Goal: Browse casually: Explore the website without a specific task or goal

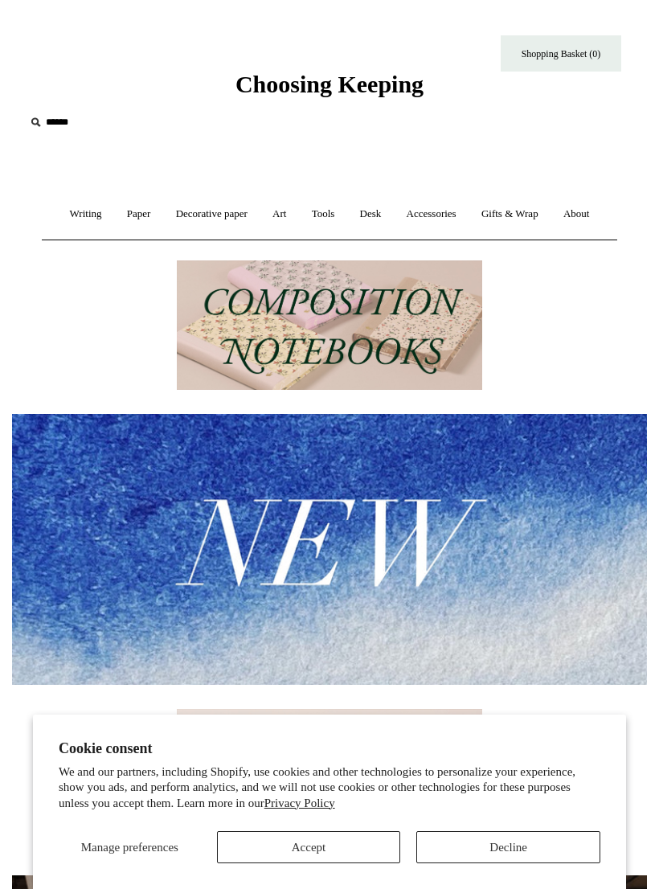
click at [333, 847] on button "Accept" at bounding box center [309, 847] width 184 height 32
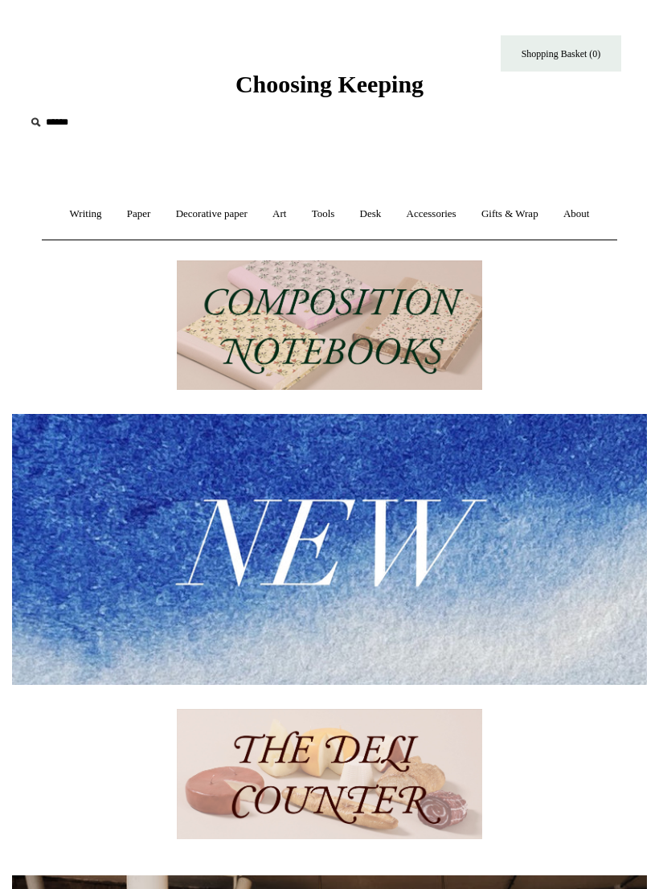
click at [89, 221] on link "Writing +" at bounding box center [86, 214] width 55 height 43
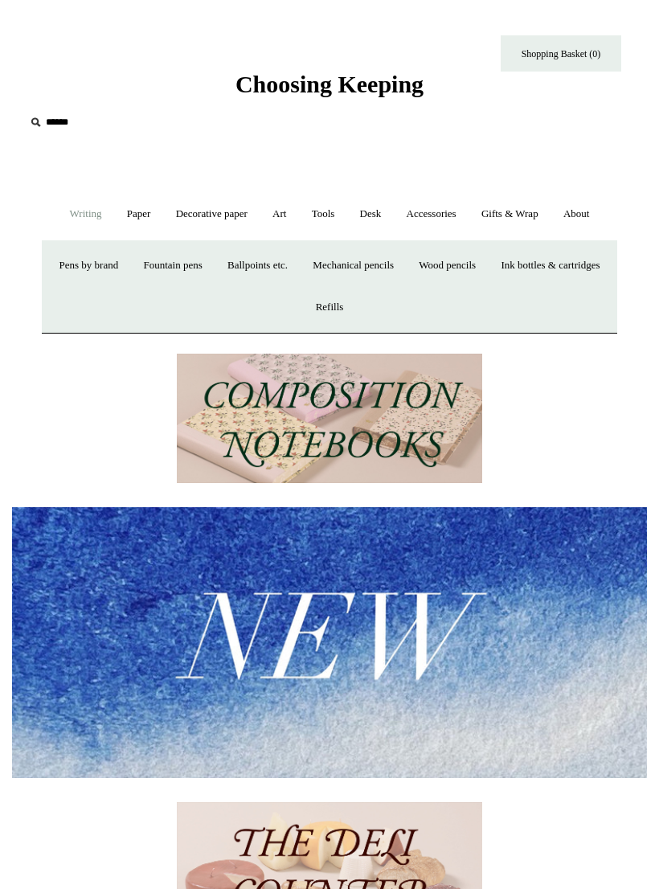
click at [377, 219] on link "Desk +" at bounding box center [371, 214] width 44 height 43
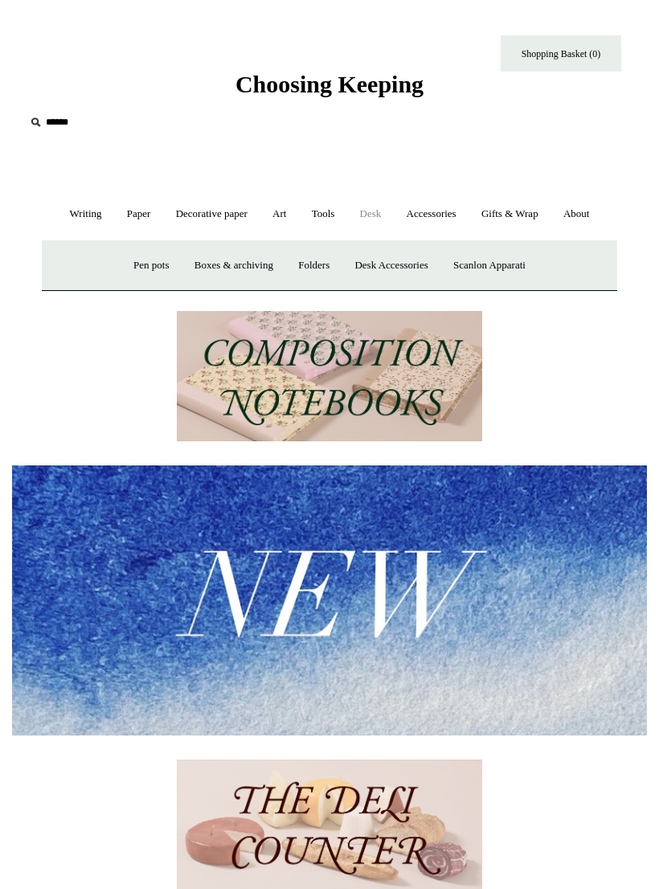
click at [314, 264] on link "Folders" at bounding box center [314, 265] width 54 height 43
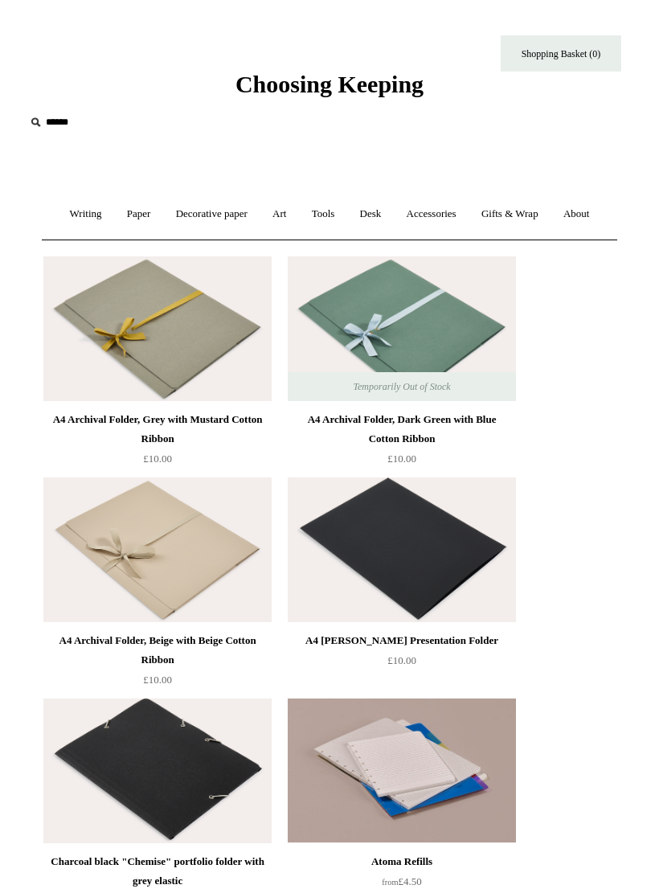
click at [84, 215] on link "Writing +" at bounding box center [86, 214] width 55 height 43
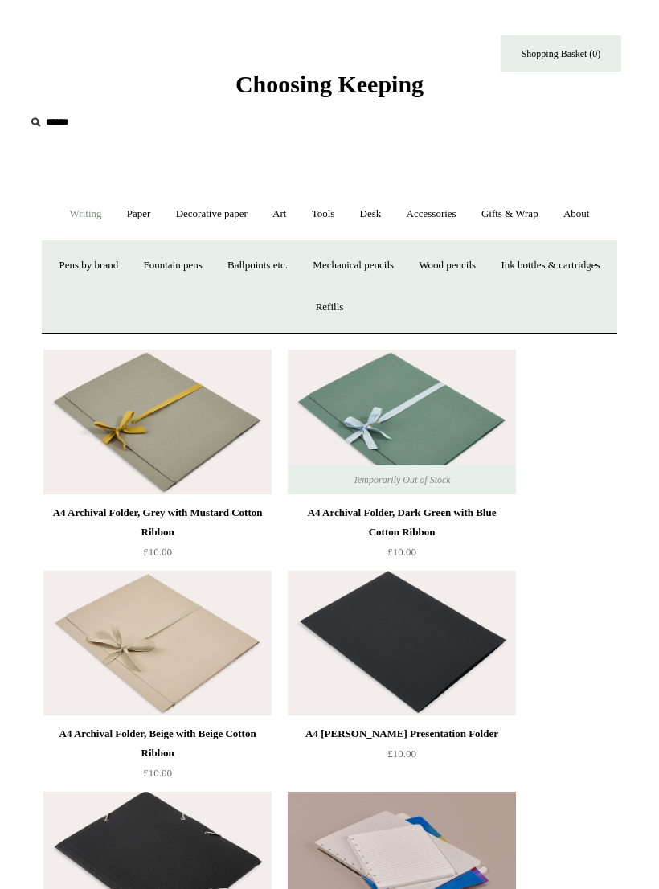
click at [299, 264] on link "Ballpoints etc. +" at bounding box center [257, 265] width 83 height 43
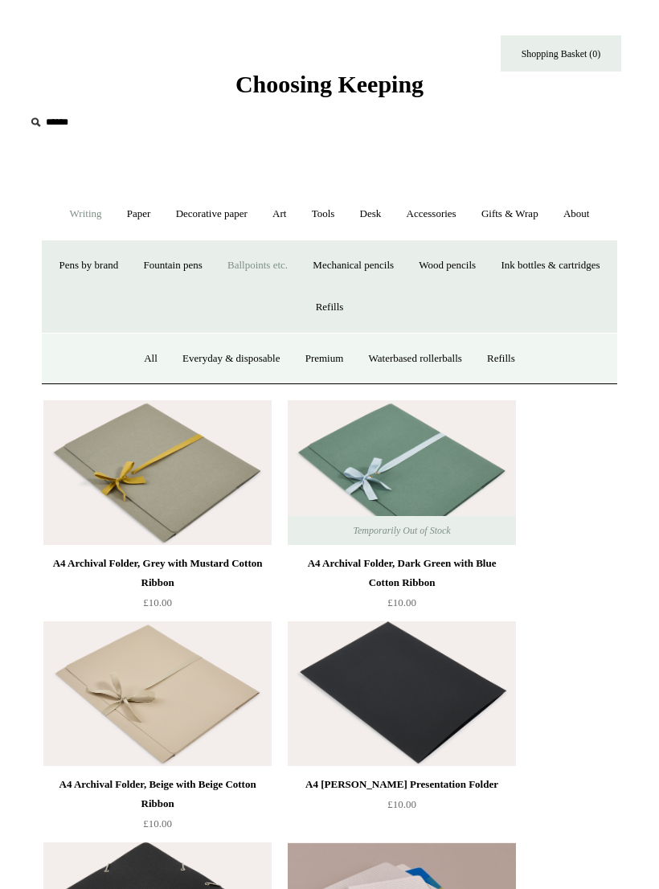
click at [299, 268] on link "Ballpoints etc. -" at bounding box center [257, 265] width 83 height 43
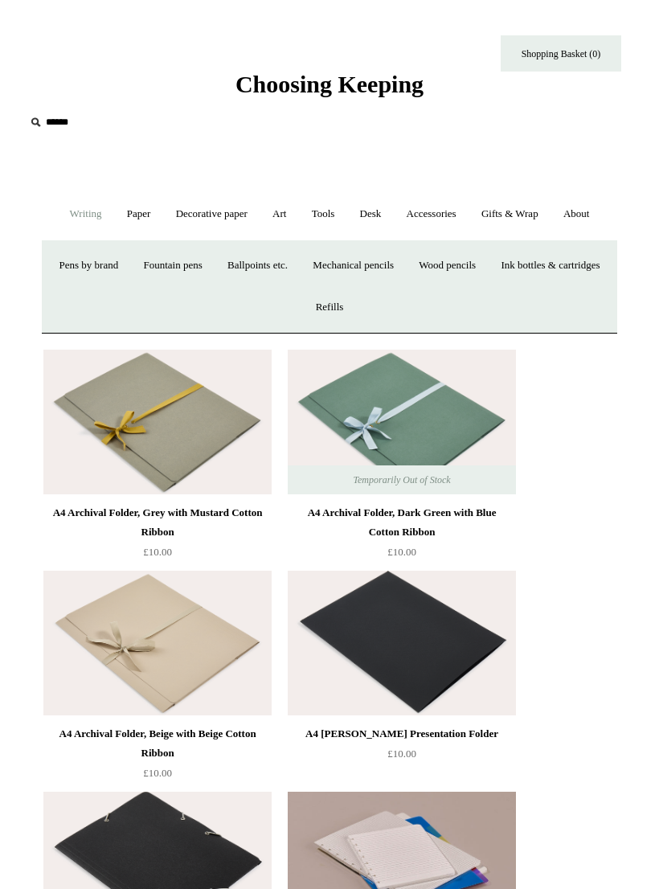
click at [299, 268] on link "Ballpoints etc. +" at bounding box center [257, 265] width 83 height 43
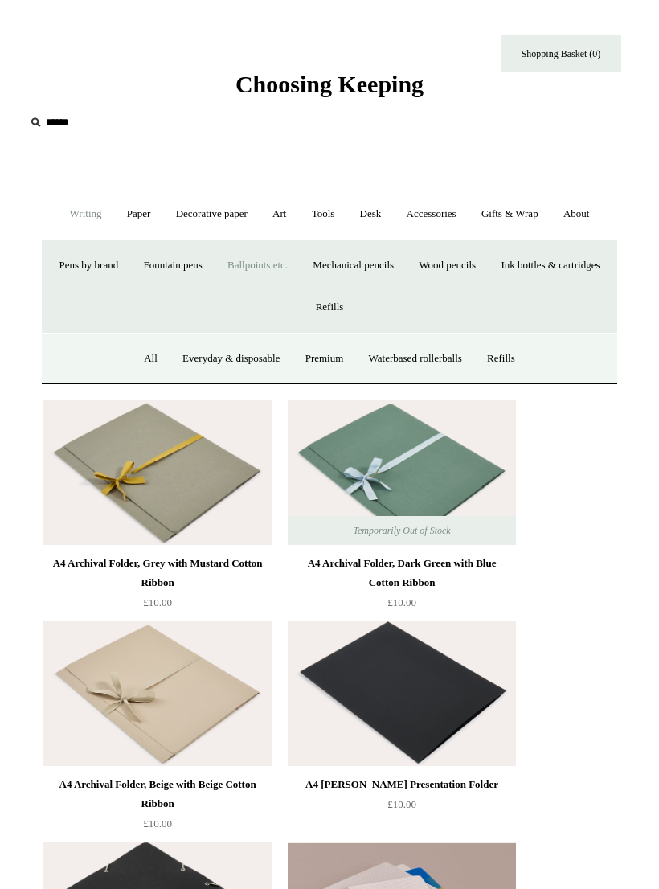
click at [148, 362] on link "All" at bounding box center [151, 358] width 36 height 43
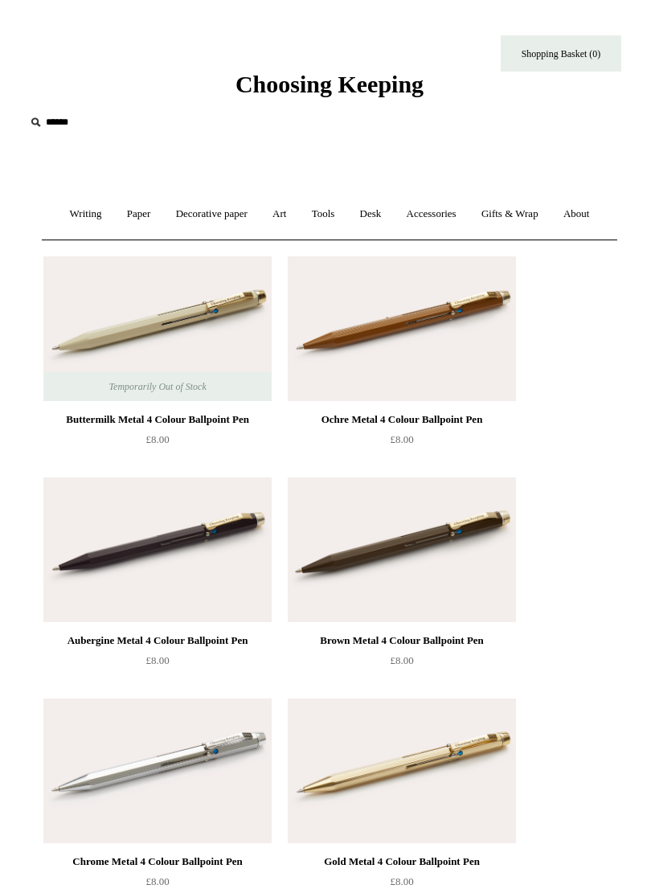
click at [439, 219] on link "Accessories +" at bounding box center [431, 214] width 72 height 43
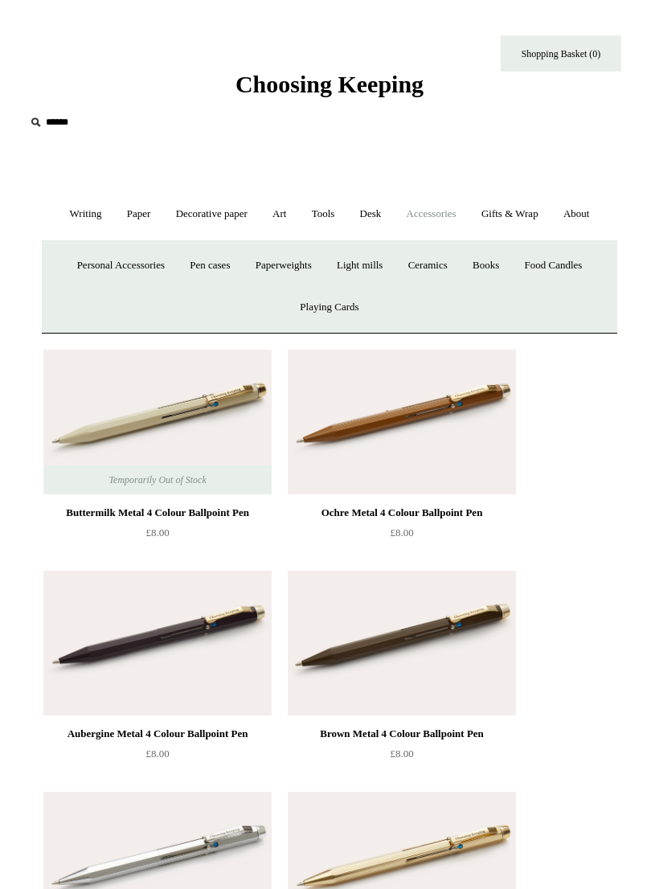
click at [214, 273] on link "Pen cases" at bounding box center [209, 265] width 63 height 43
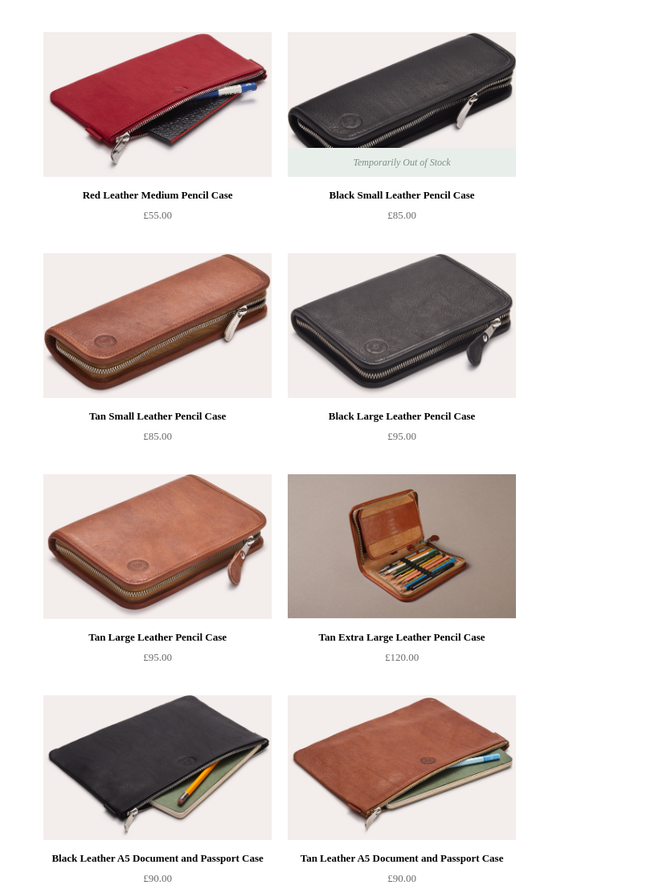
scroll to position [1747, 0]
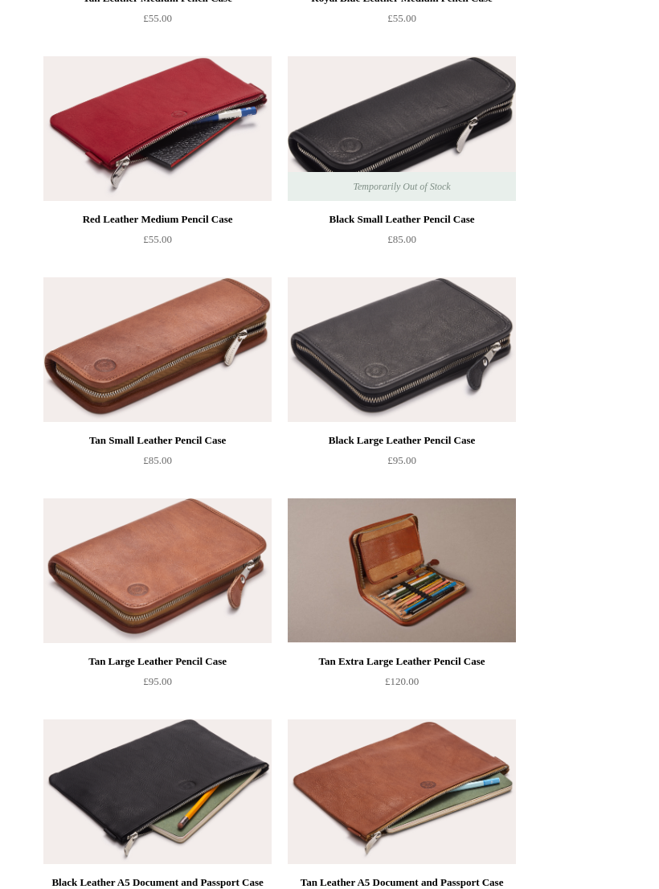
click at [423, 355] on img at bounding box center [402, 349] width 228 height 145
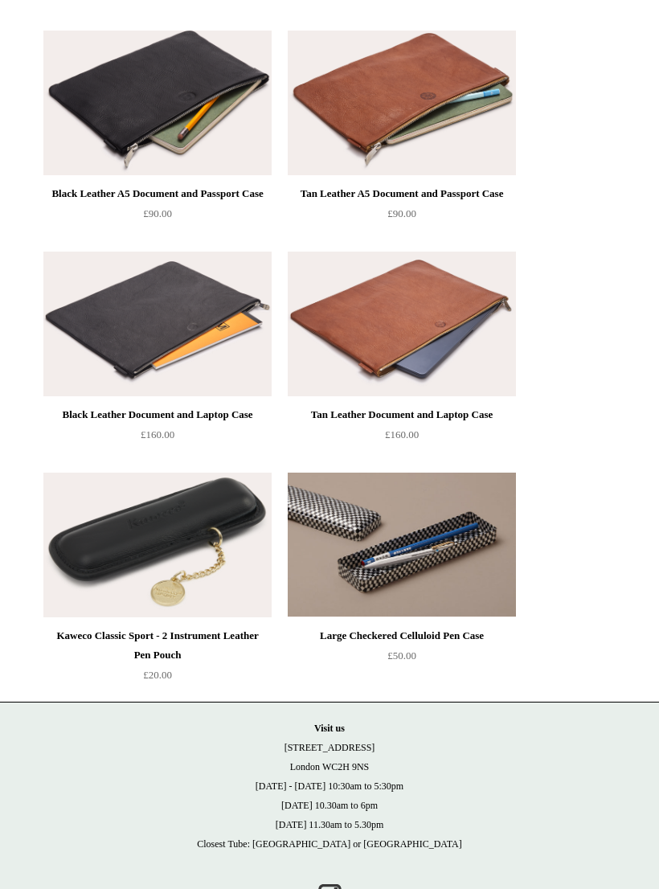
scroll to position [2474, 0]
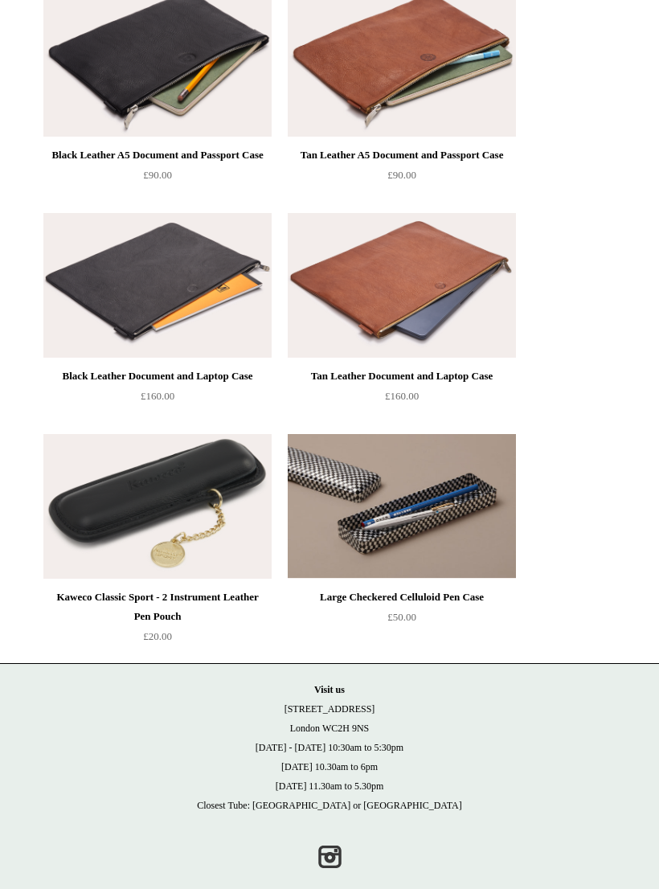
click at [211, 476] on img at bounding box center [157, 506] width 228 height 145
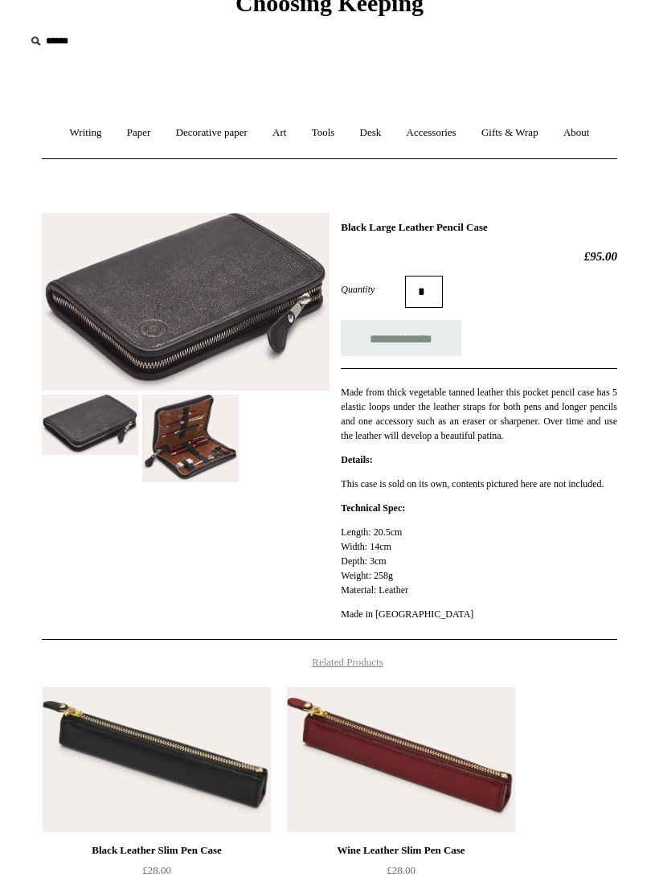
scroll to position [85, 0]
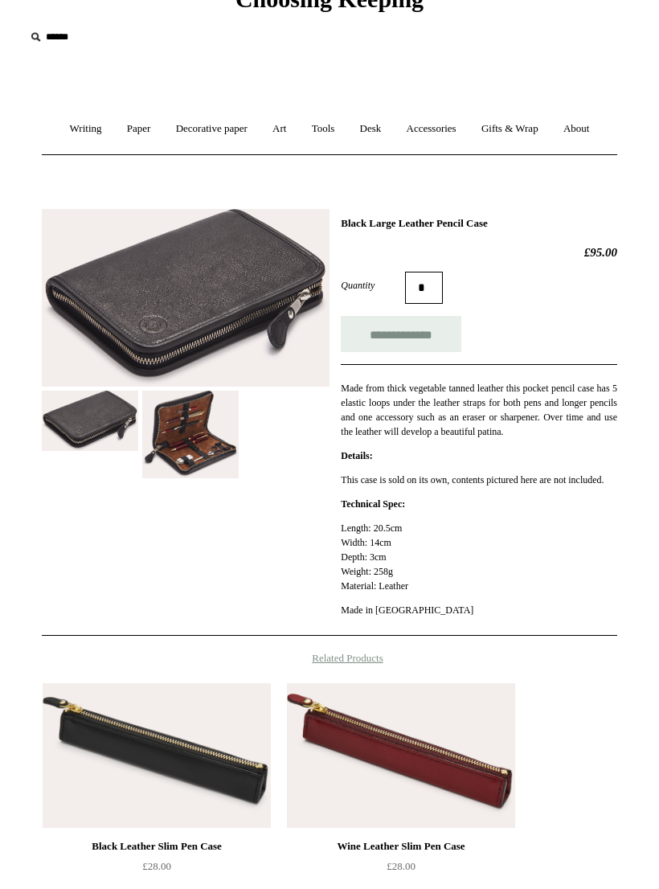
click at [197, 447] on img at bounding box center [190, 434] width 96 height 88
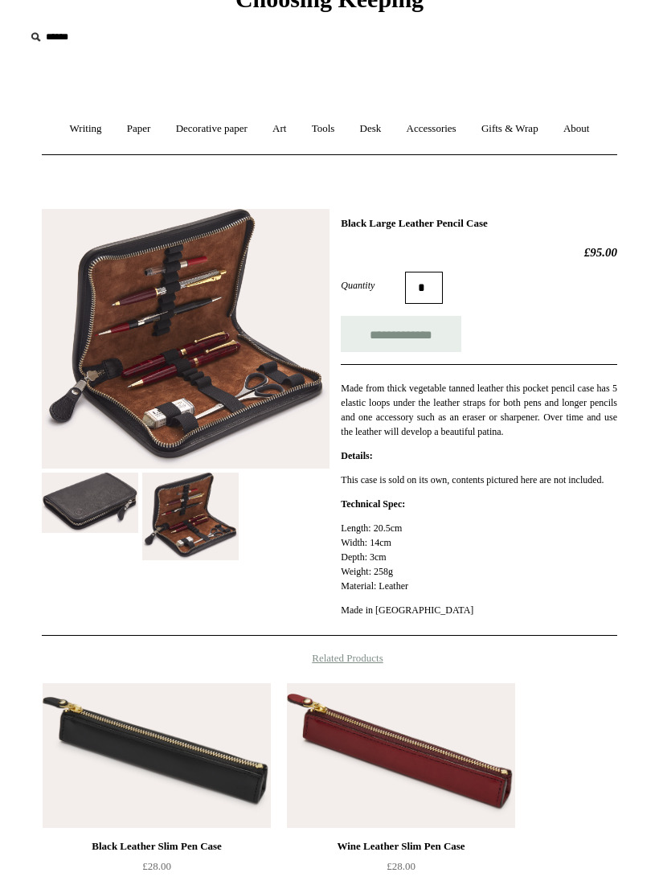
click at [88, 505] on img at bounding box center [90, 501] width 96 height 59
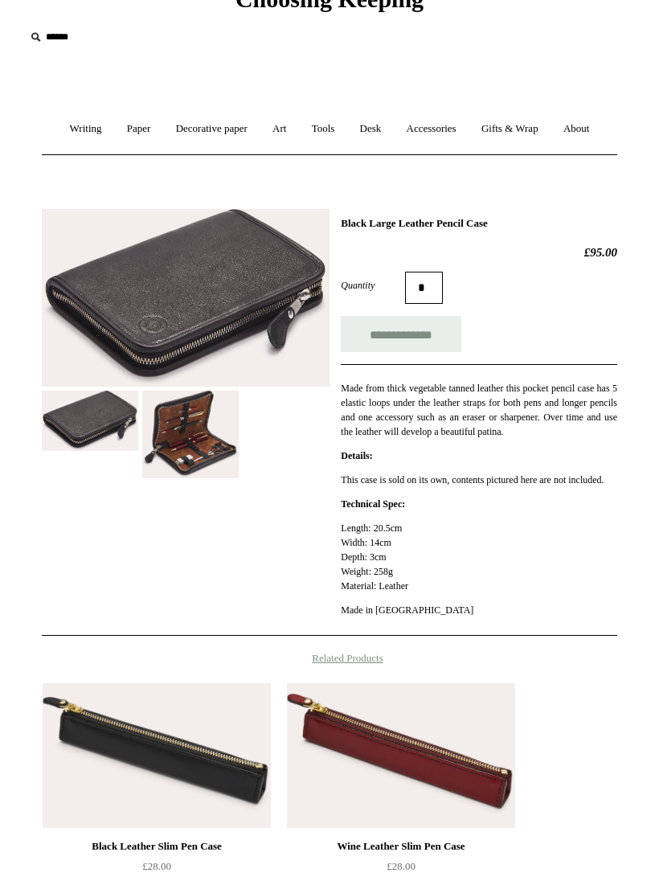
click at [185, 441] on img at bounding box center [190, 434] width 96 height 88
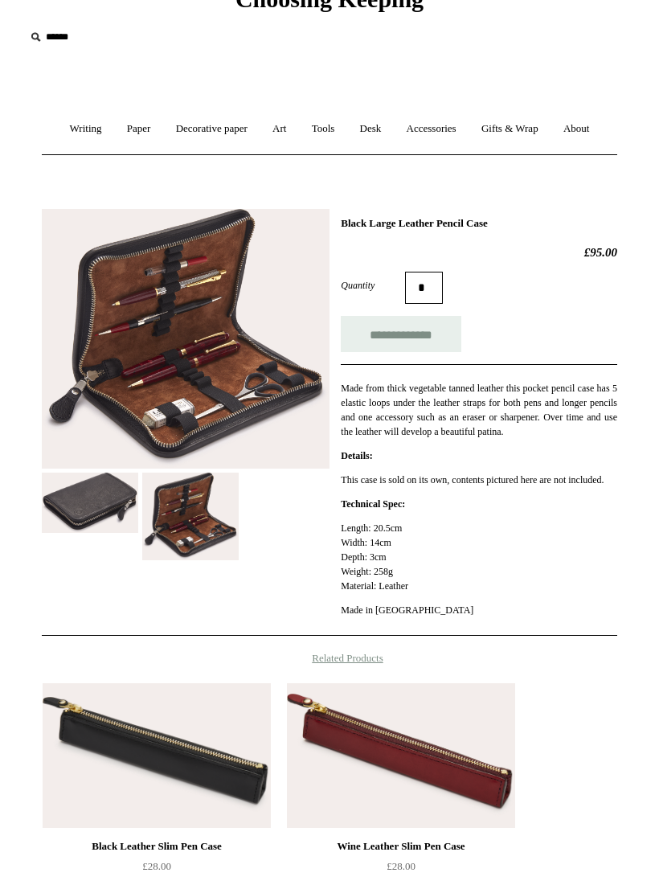
click at [93, 503] on img at bounding box center [90, 501] width 96 height 59
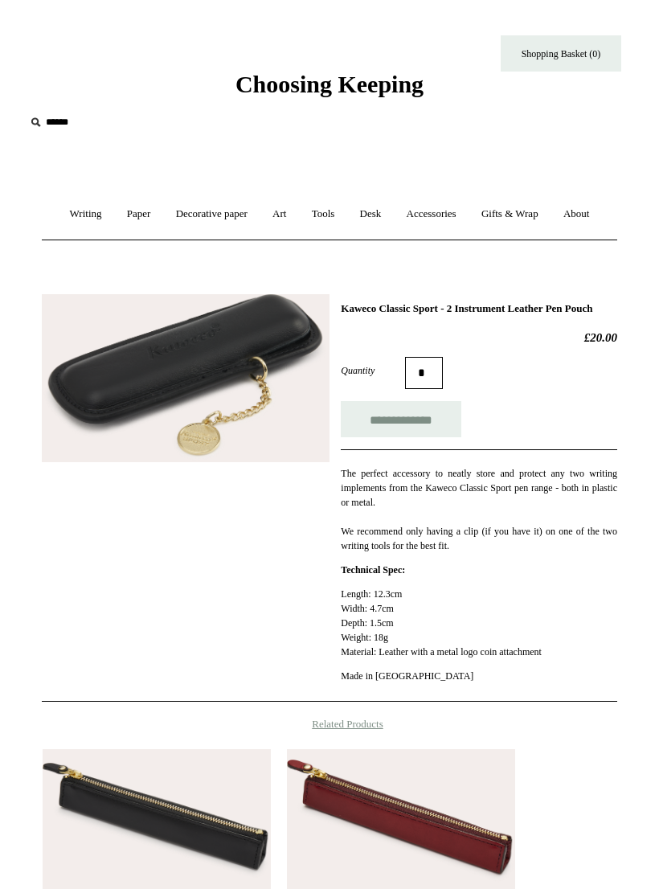
click at [128, 224] on link "Paper +" at bounding box center [139, 214] width 47 height 43
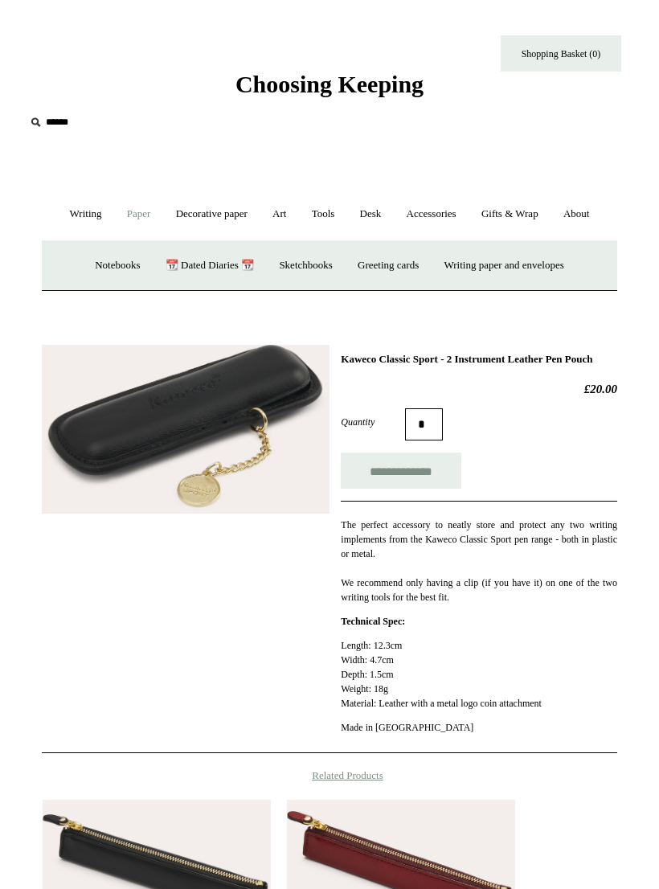
click at [111, 272] on link "Notebooks +" at bounding box center [117, 265] width 67 height 43
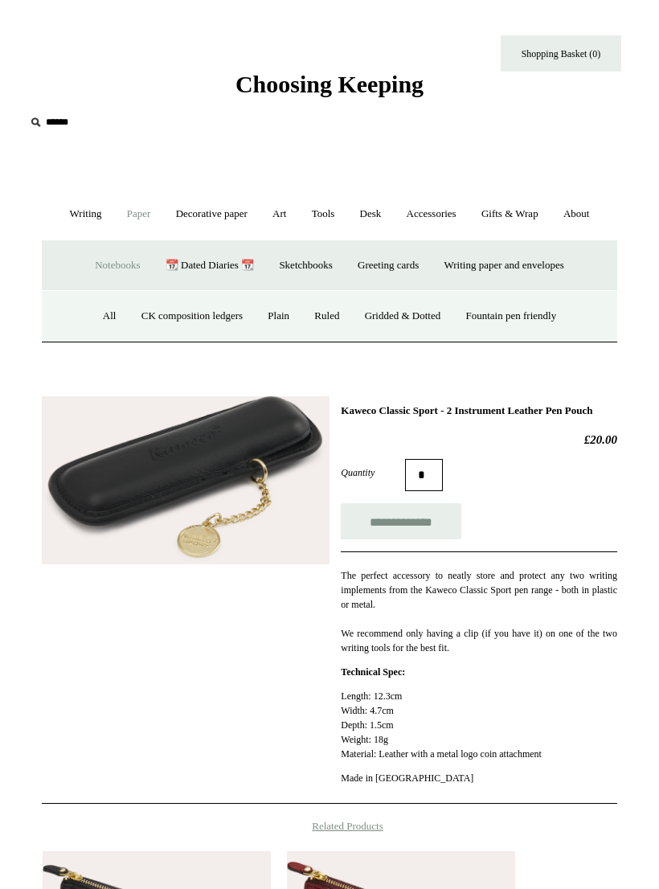
click at [98, 318] on link "All" at bounding box center [110, 316] width 36 height 43
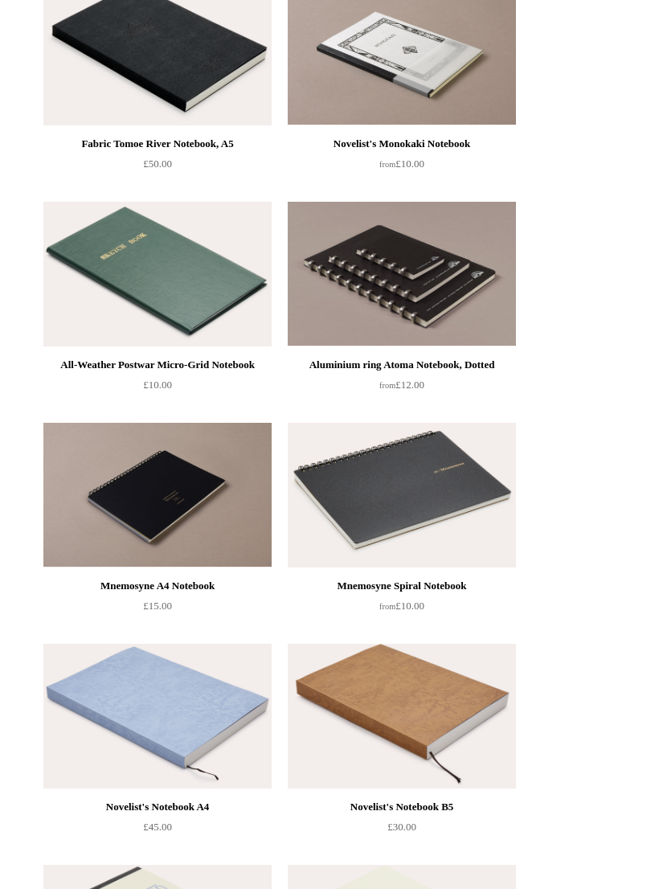
scroll to position [7791, 0]
